Goal: Check status: Check status

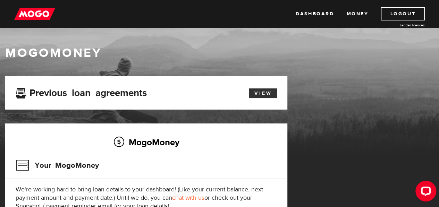
click at [255, 93] on link "View" at bounding box center [263, 93] width 28 height 10
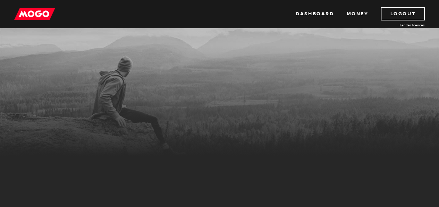
click at [196, 50] on div "MogoMoney" at bounding box center [219, 71] width 439 height 53
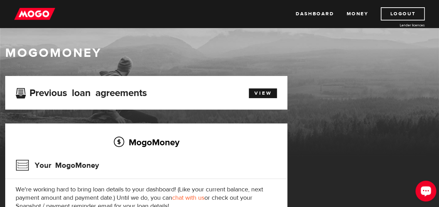
click at [425, 193] on div "Open LiveChat chat widget" at bounding box center [426, 191] width 12 height 12
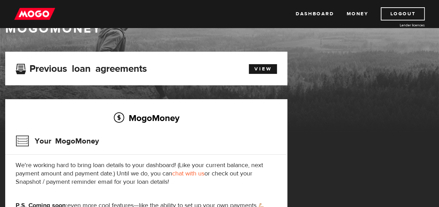
scroll to position [25, 0]
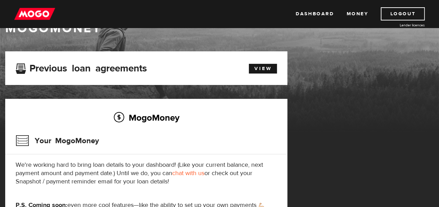
click at [362, 45] on div "MogoMoney" at bounding box center [219, 75] width 439 height 111
click at [262, 69] on link "View" at bounding box center [263, 69] width 28 height 10
